Goal: Transaction & Acquisition: Download file/media

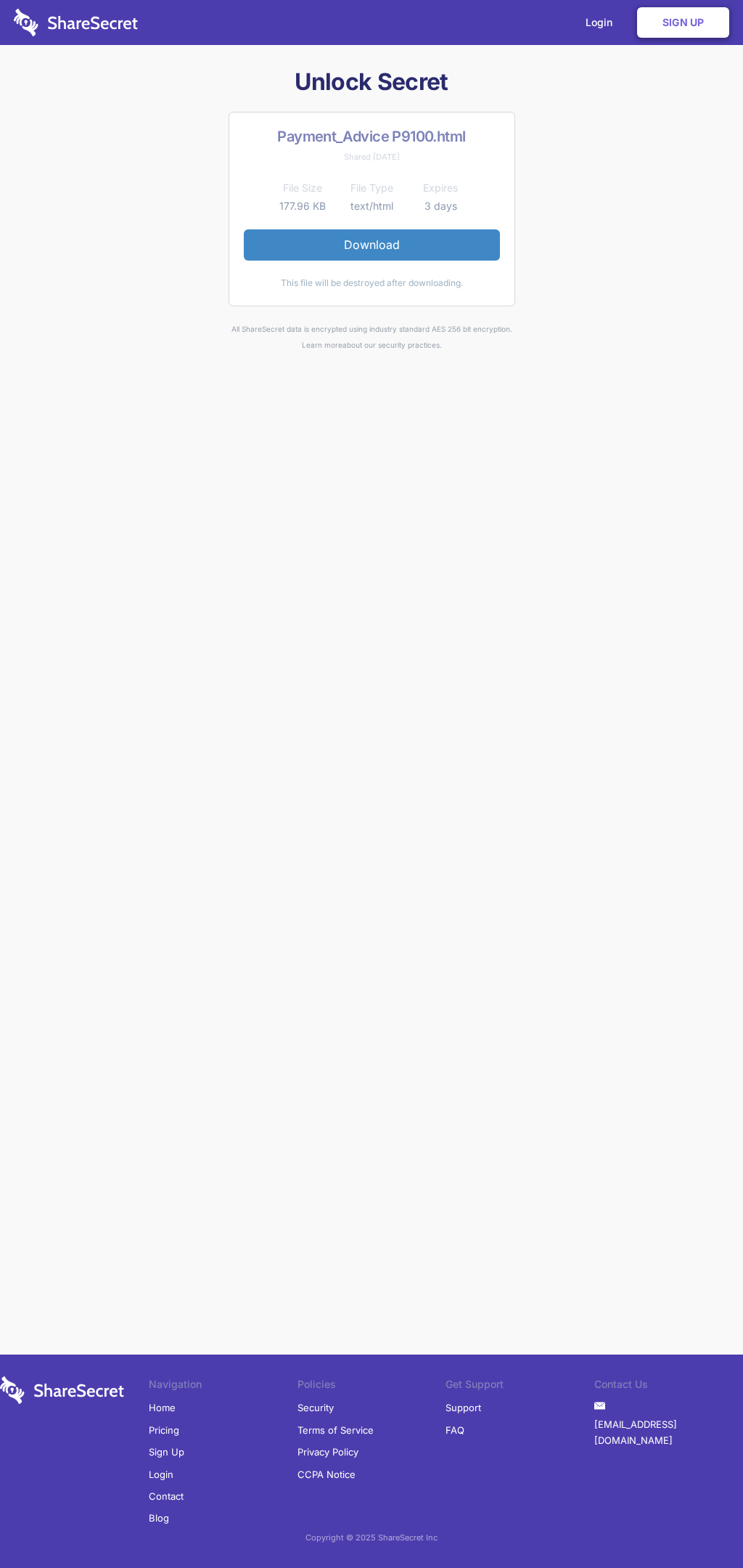
click at [372, 244] on link "Download" at bounding box center [372, 244] width 256 height 30
